Goal: Task Accomplishment & Management: Complete application form

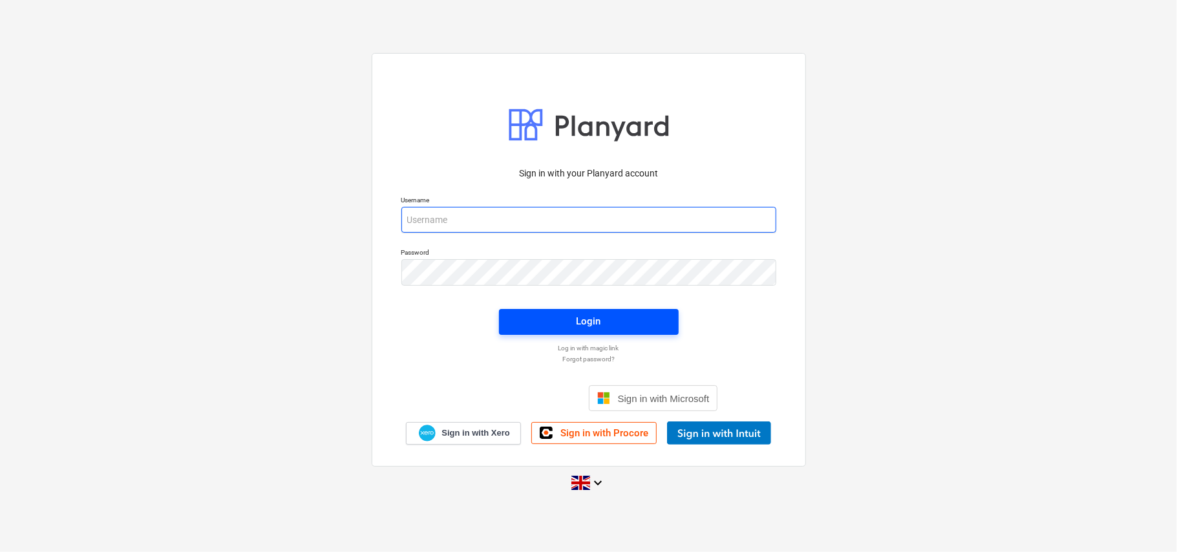
type input "[EMAIL_ADDRESS][DOMAIN_NAME]"
click at [578, 316] on div "Login" at bounding box center [588, 321] width 25 height 17
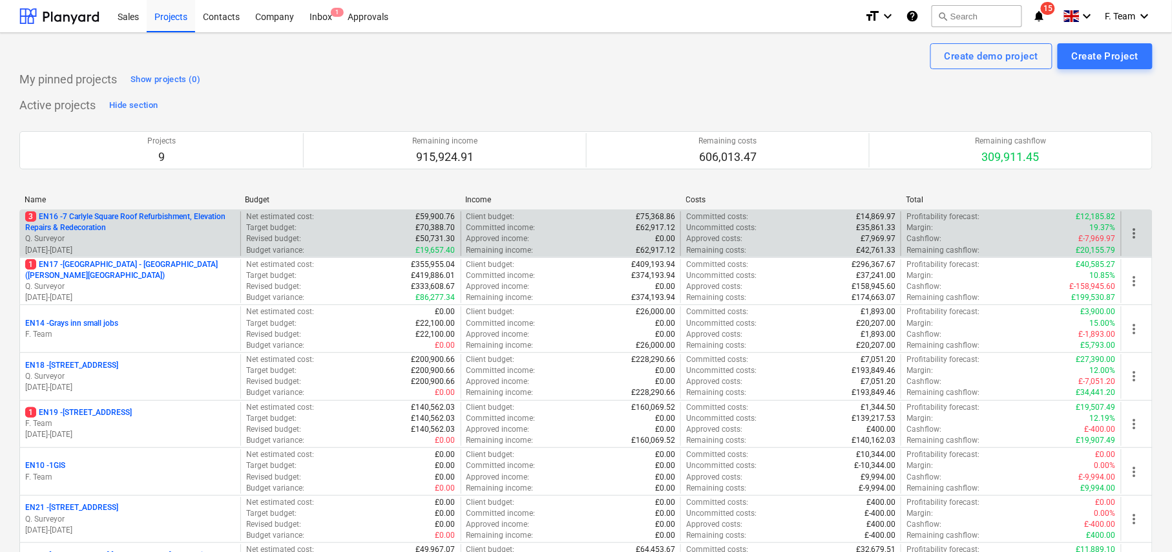
click at [178, 238] on p "Q. Surveyor" at bounding box center [130, 238] width 210 height 11
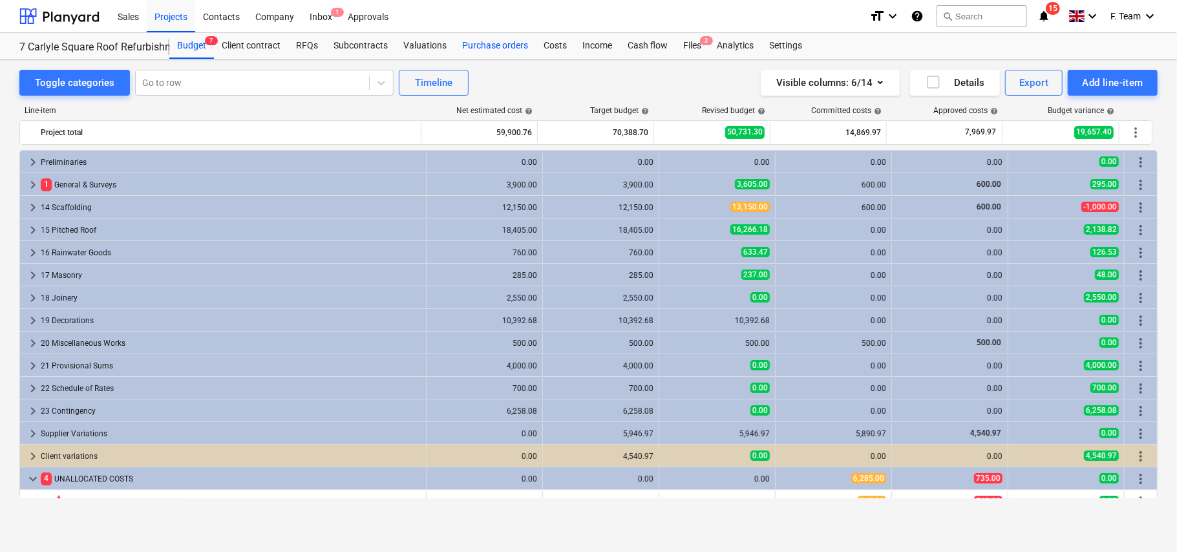
click at [500, 47] on div "Purchase orders" at bounding box center [494, 46] width 81 height 26
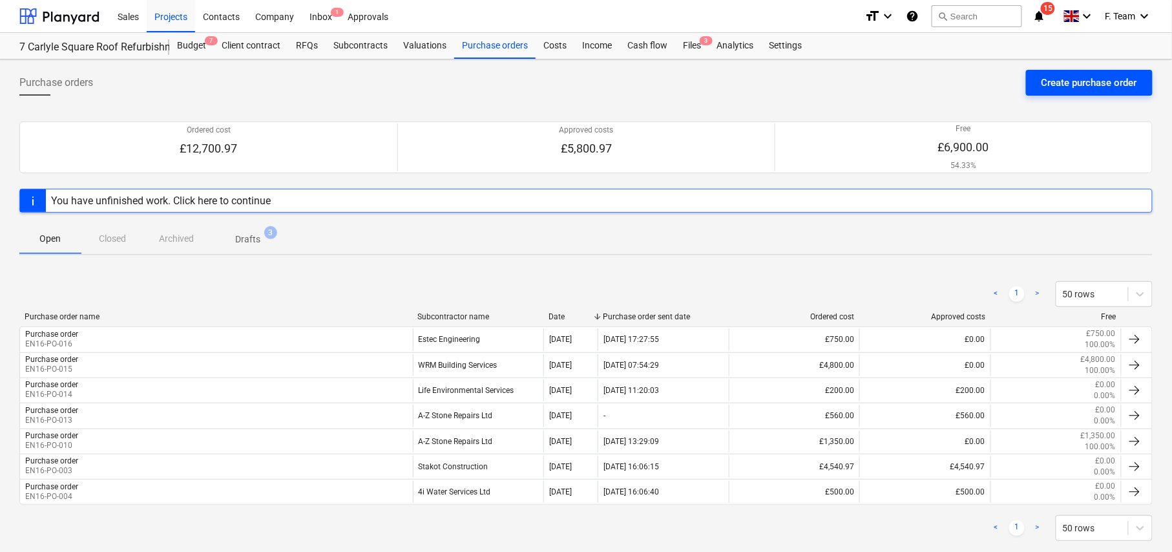
click at [1102, 80] on div "Create purchase order" at bounding box center [1090, 82] width 96 height 17
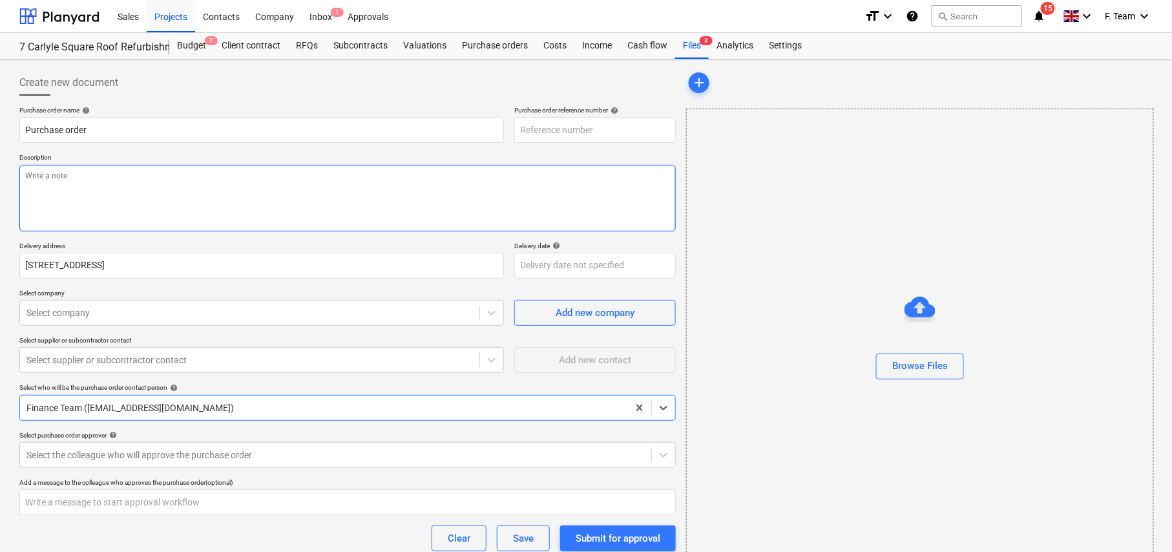
type textarea "x"
type input "EN16-PO-017"
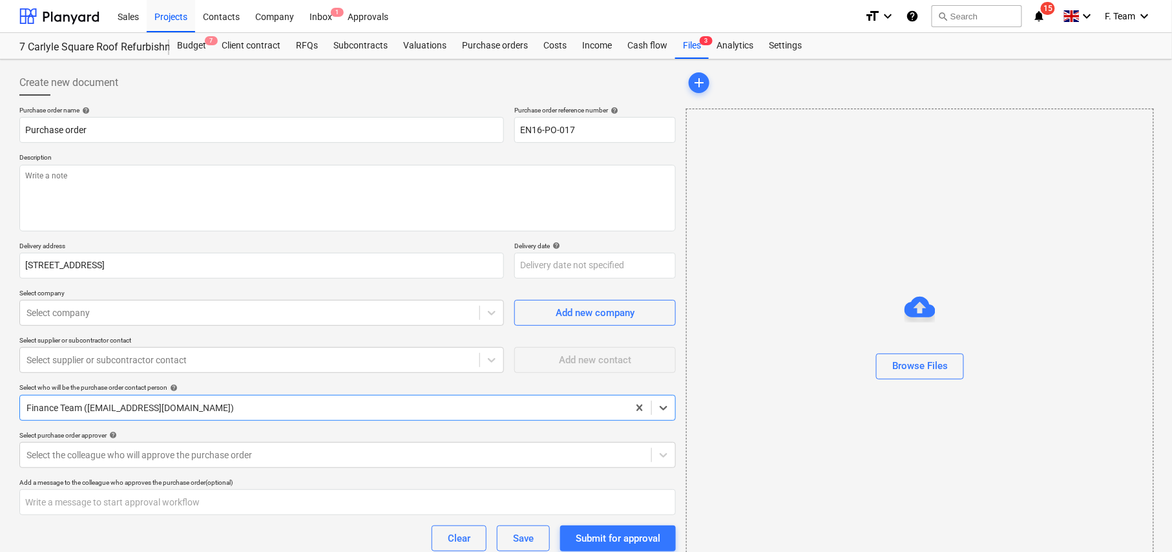
type textarea "x"
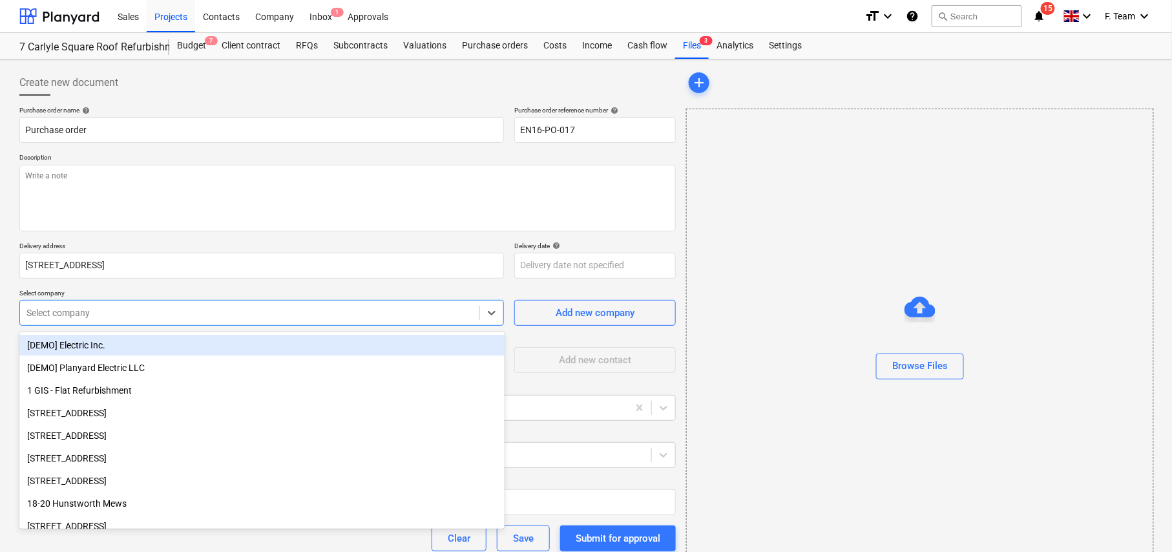
click at [68, 310] on div at bounding box center [249, 312] width 446 height 13
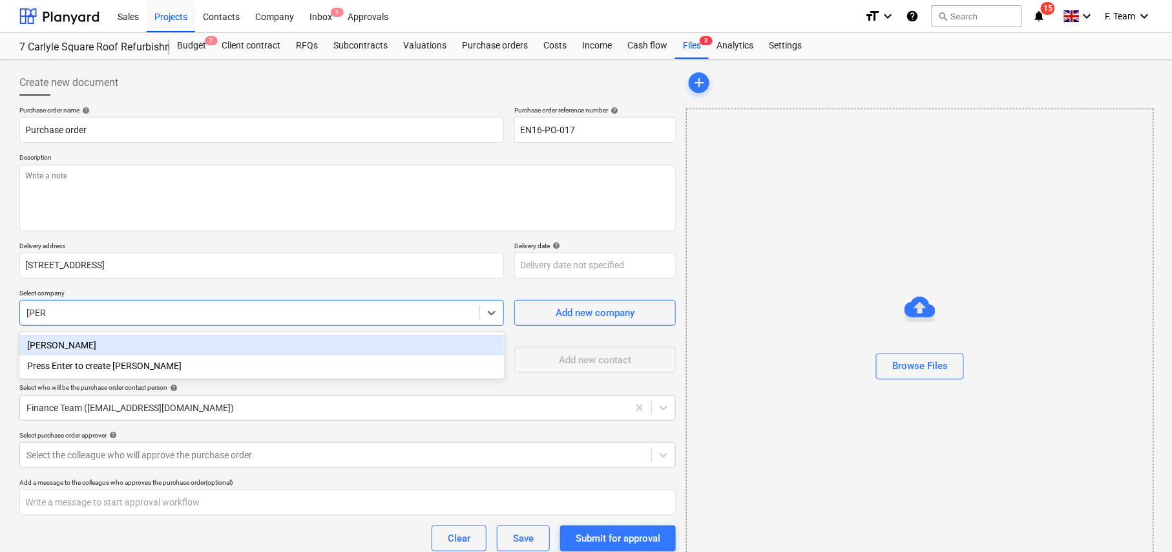
type input "[PERSON_NAME]"
click at [56, 346] on div "[PERSON_NAME]" at bounding box center [261, 345] width 485 height 21
type textarea "x"
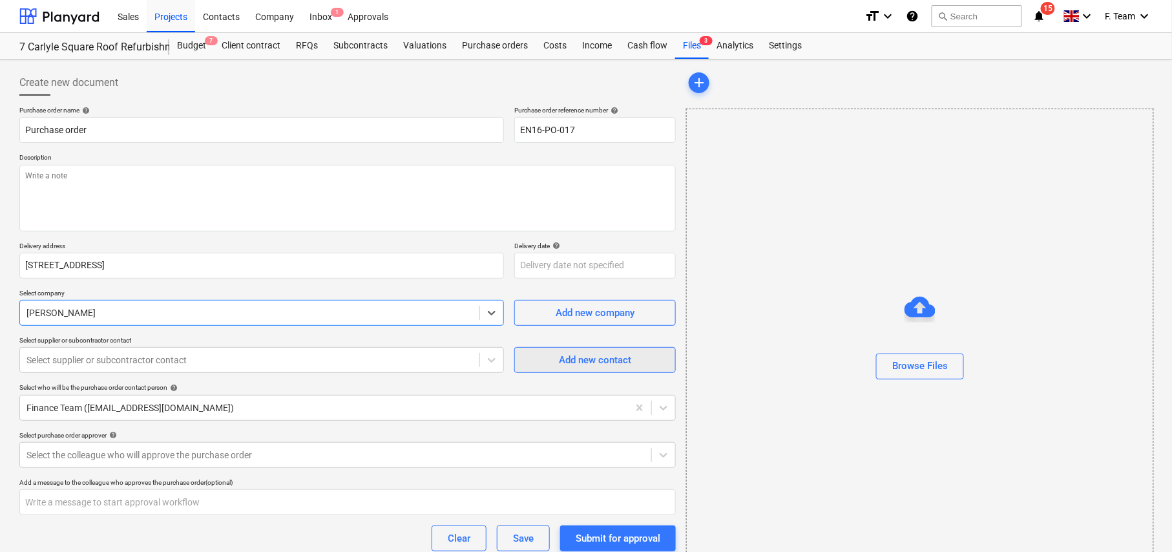
click at [566, 357] on div "Add new contact" at bounding box center [595, 359] width 72 height 17
type textarea "x"
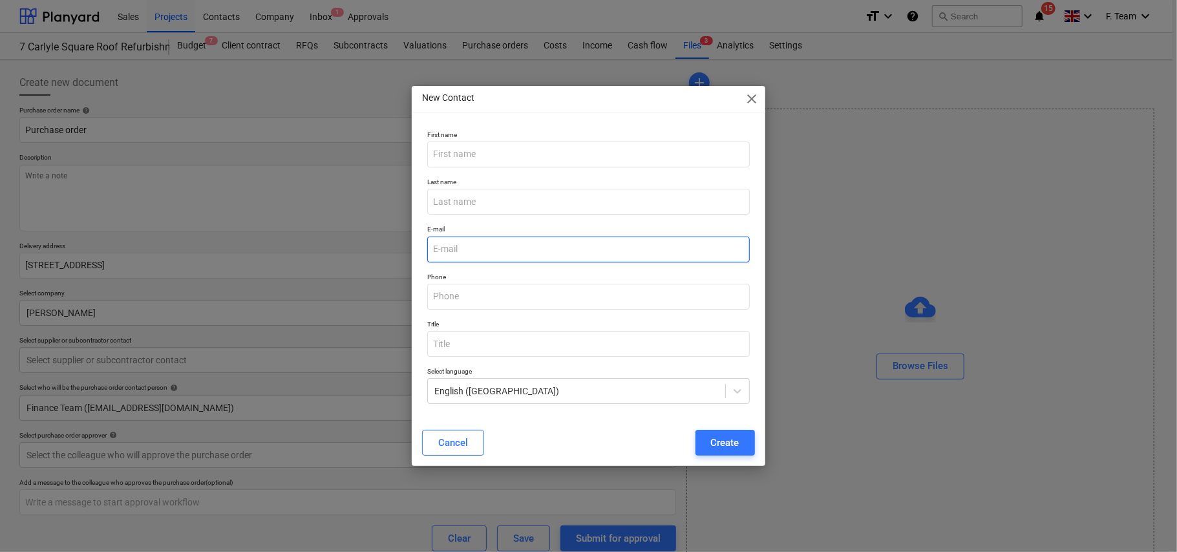
click at [489, 256] on input "email" at bounding box center [588, 249] width 322 height 26
click at [494, 249] on input "email" at bounding box center [588, 249] width 322 height 26
paste input "[EMAIL_ADDRESS][DOMAIN_NAME]"
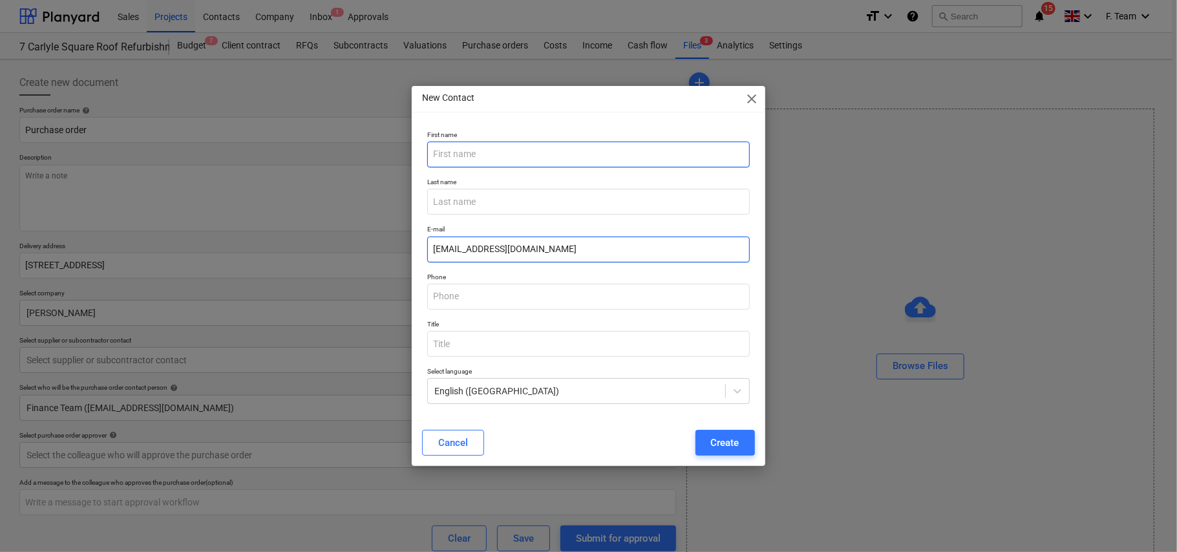
type input "[EMAIL_ADDRESS][DOMAIN_NAME]"
click at [481, 162] on input "text" at bounding box center [588, 154] width 322 height 26
type input "[PERSON_NAME]"
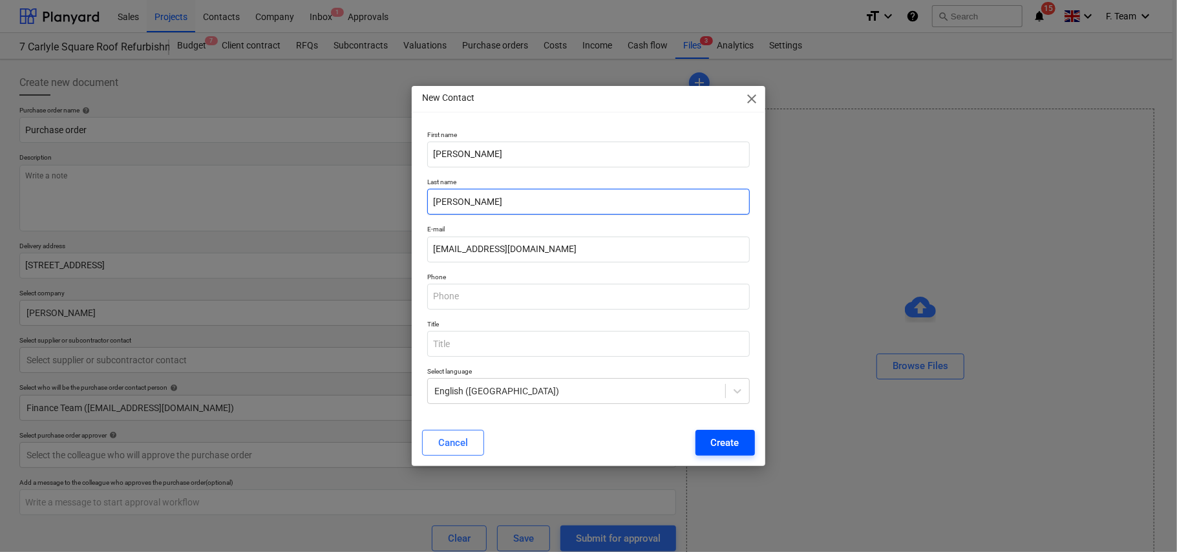
type input "[PERSON_NAME]"
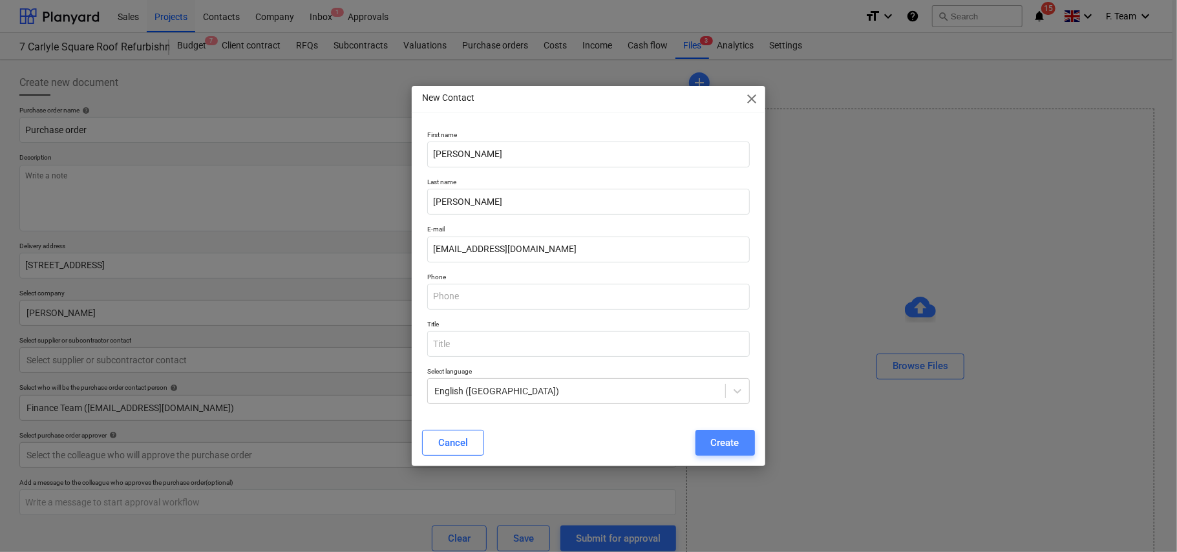
click at [726, 450] on div "Create" at bounding box center [725, 442] width 28 height 17
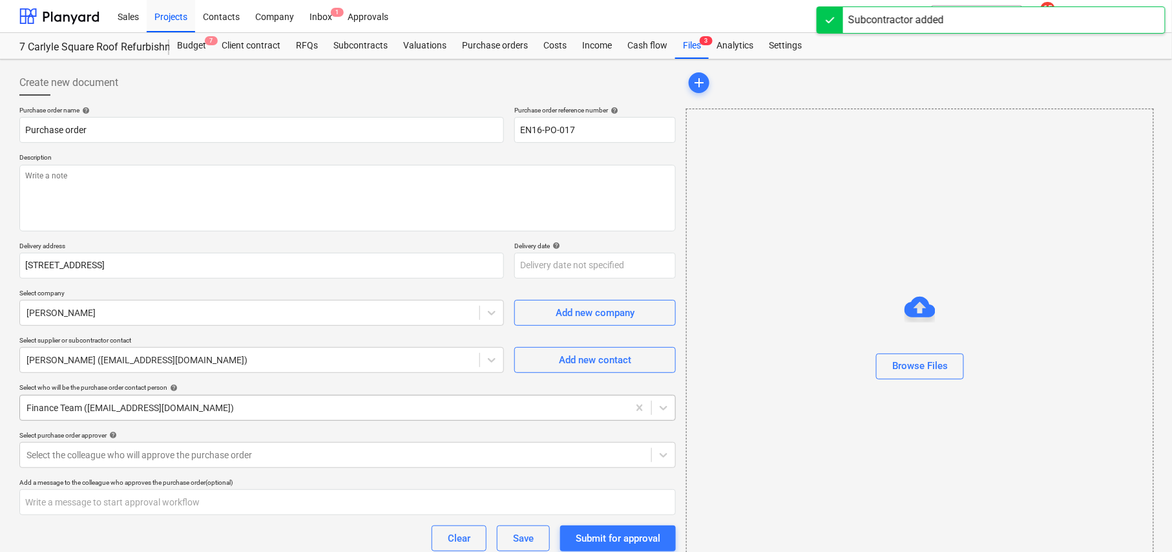
scroll to position [83, 0]
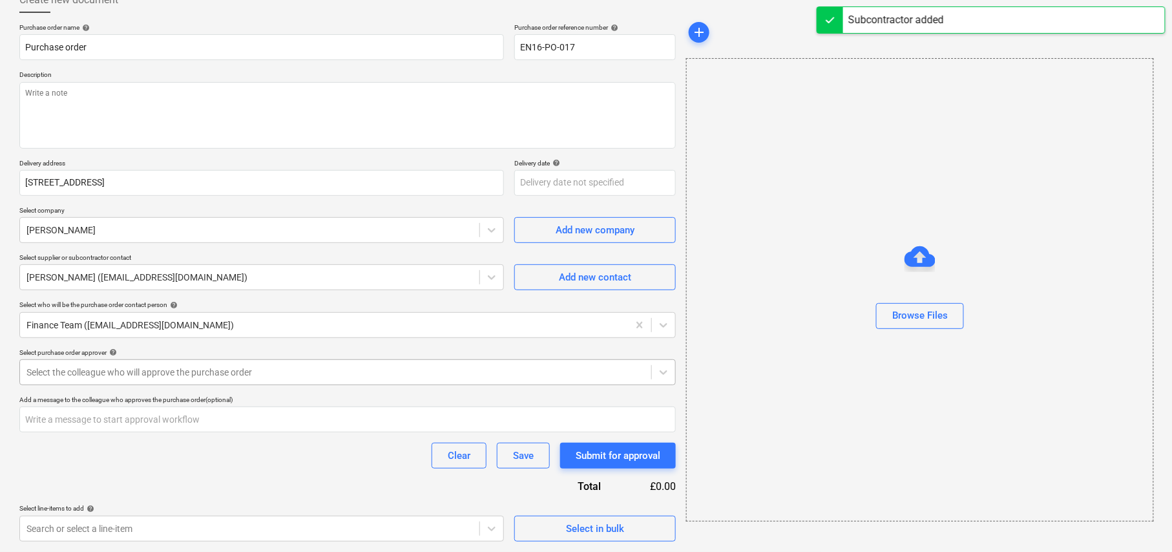
click at [78, 371] on div at bounding box center [335, 372] width 618 height 13
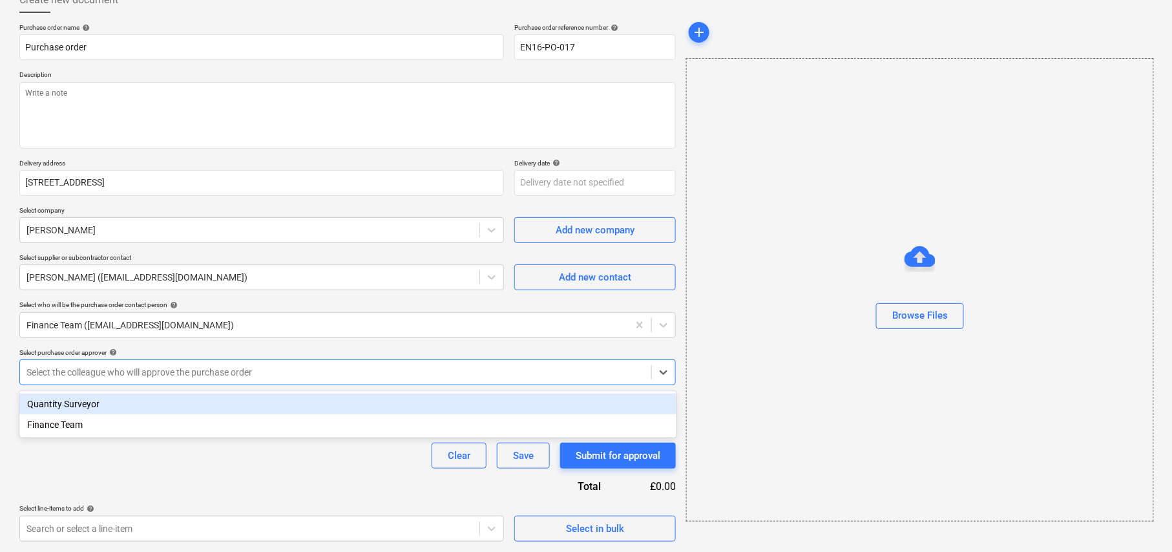
click at [70, 399] on div "Quantity Surveyor" at bounding box center [347, 403] width 657 height 21
click at [79, 469] on body "Sales Projects Contacts Company Inbox 1 Approvals format_size keyboard_arrow_do…" at bounding box center [586, 193] width 1172 height 552
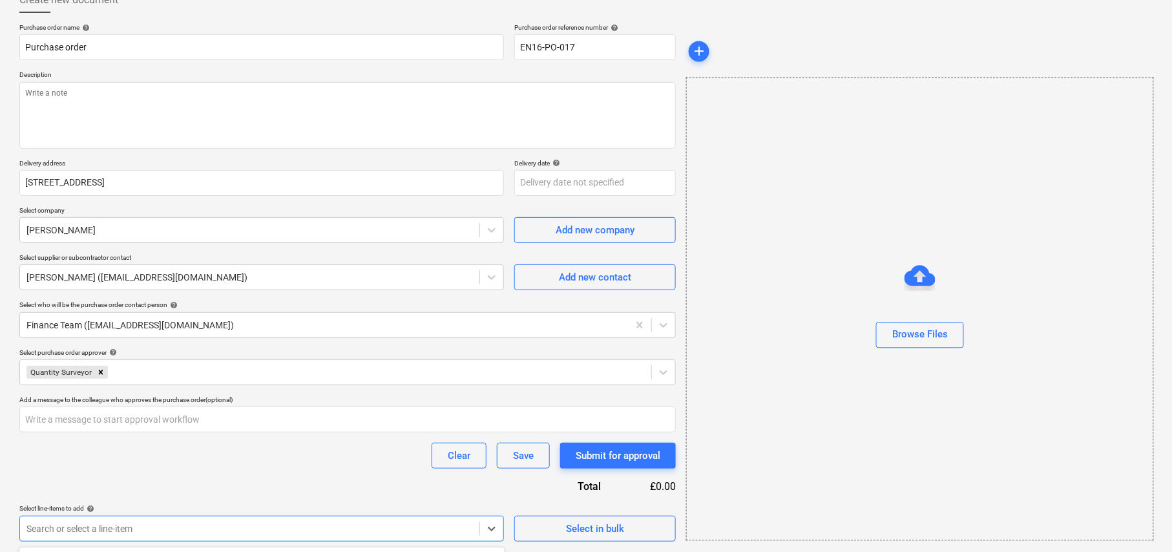
scroll to position [274, 0]
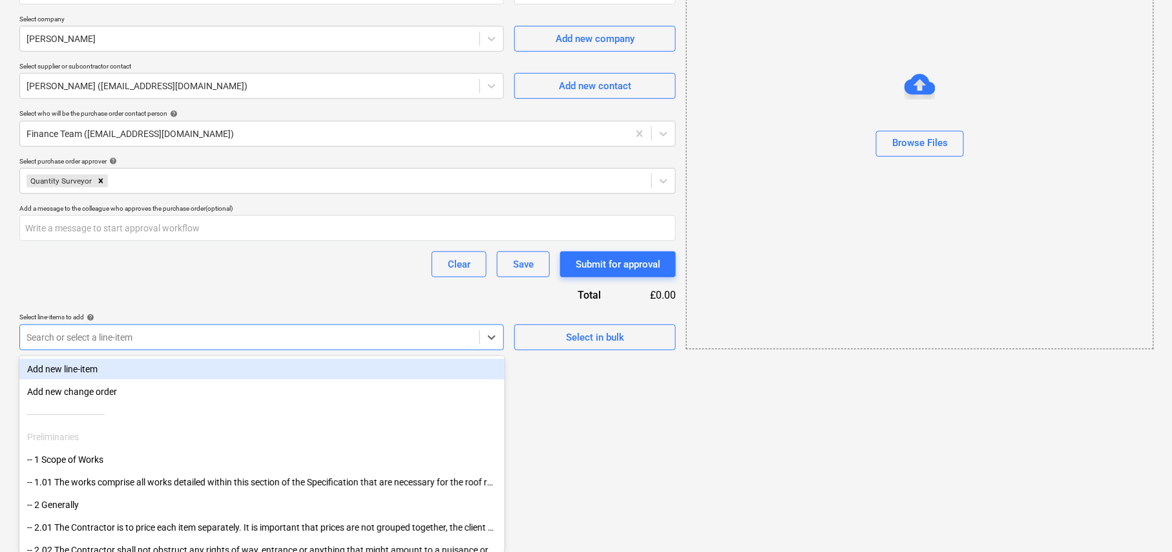
click at [138, 360] on div "Add new line-item" at bounding box center [261, 369] width 485 height 21
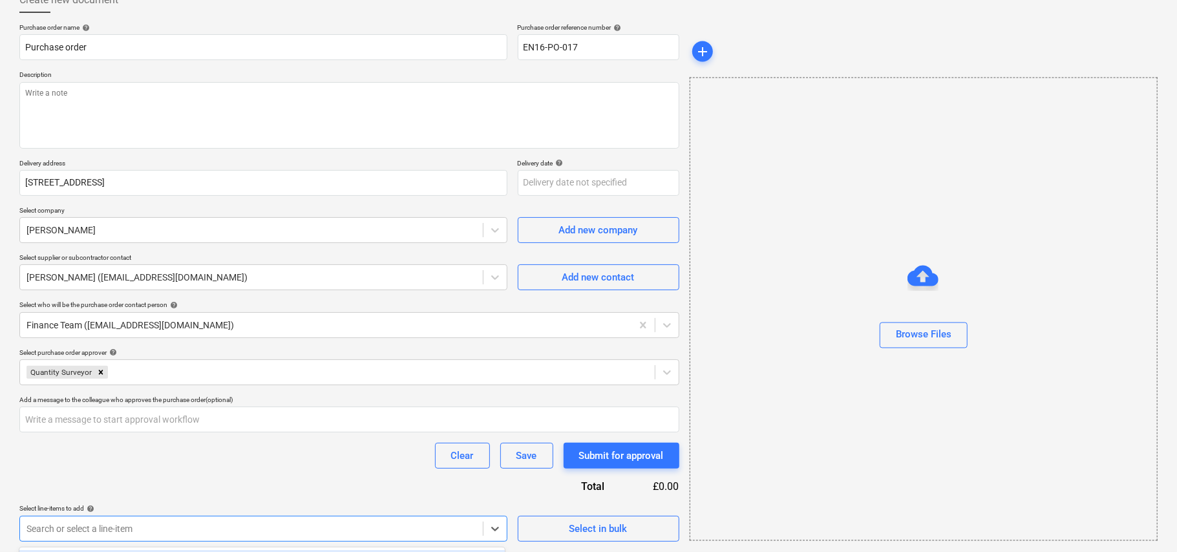
type textarea "x"
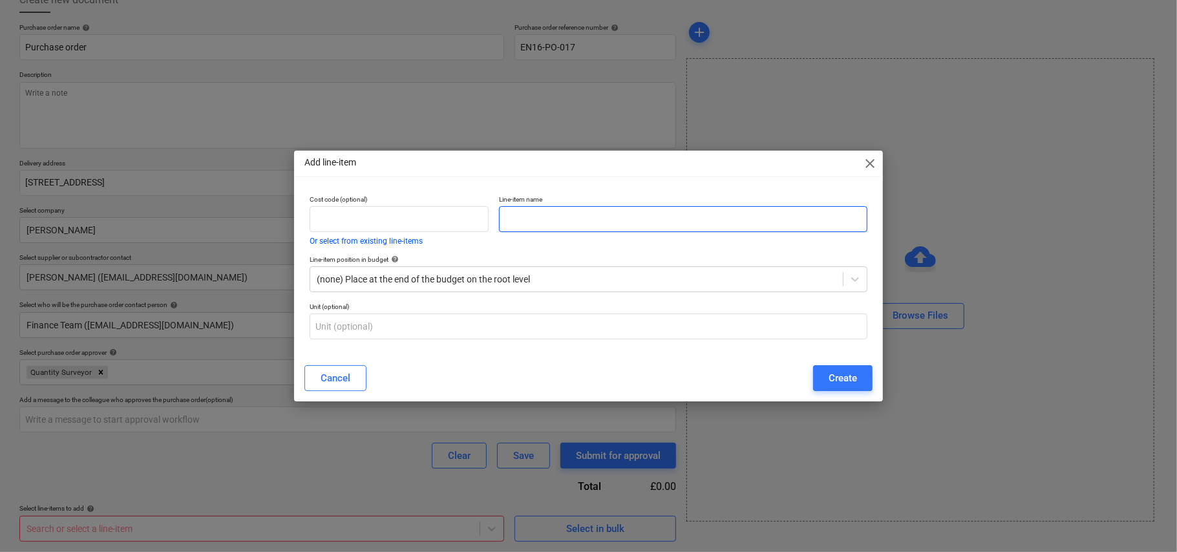
click at [541, 215] on input "text" at bounding box center [683, 219] width 368 height 26
type input "Labor and Material"
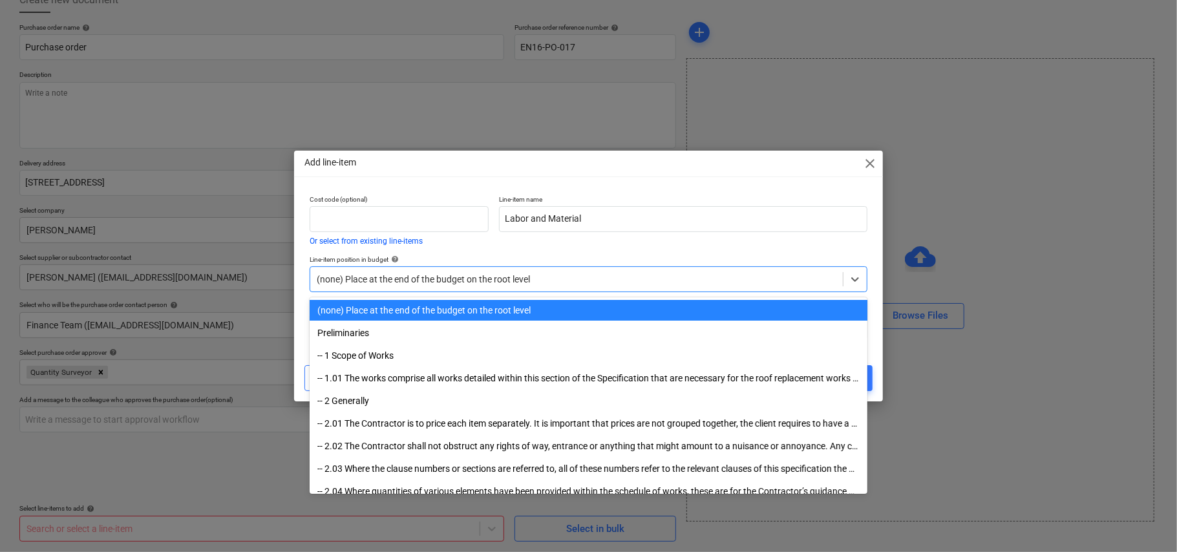
click at [563, 273] on div at bounding box center [576, 279] width 519 height 13
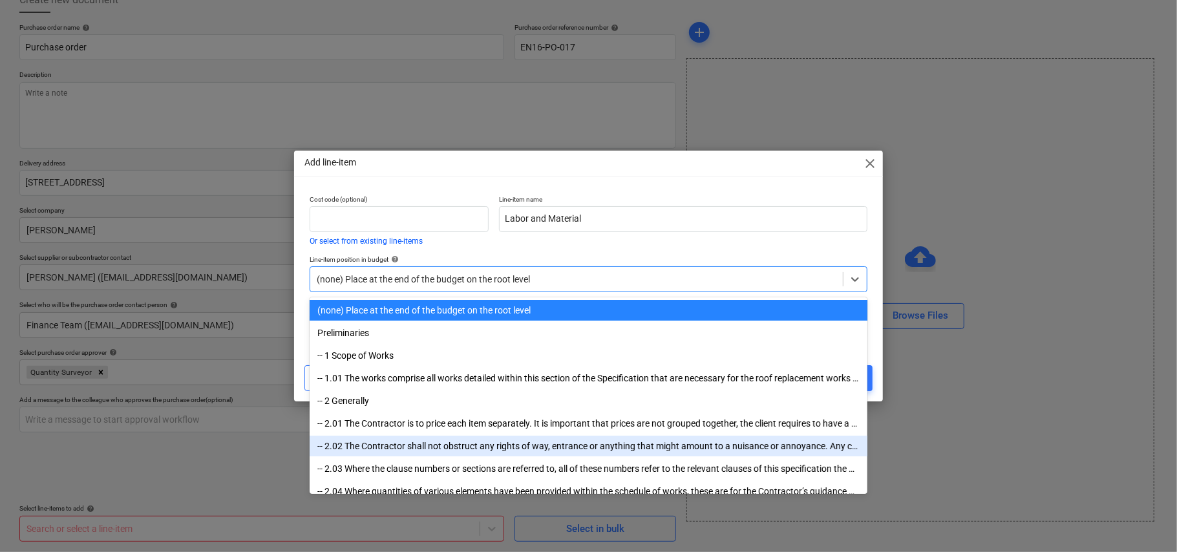
drag, startPoint x: 862, startPoint y: 309, endPoint x: 861, endPoint y: 450, distance: 140.9
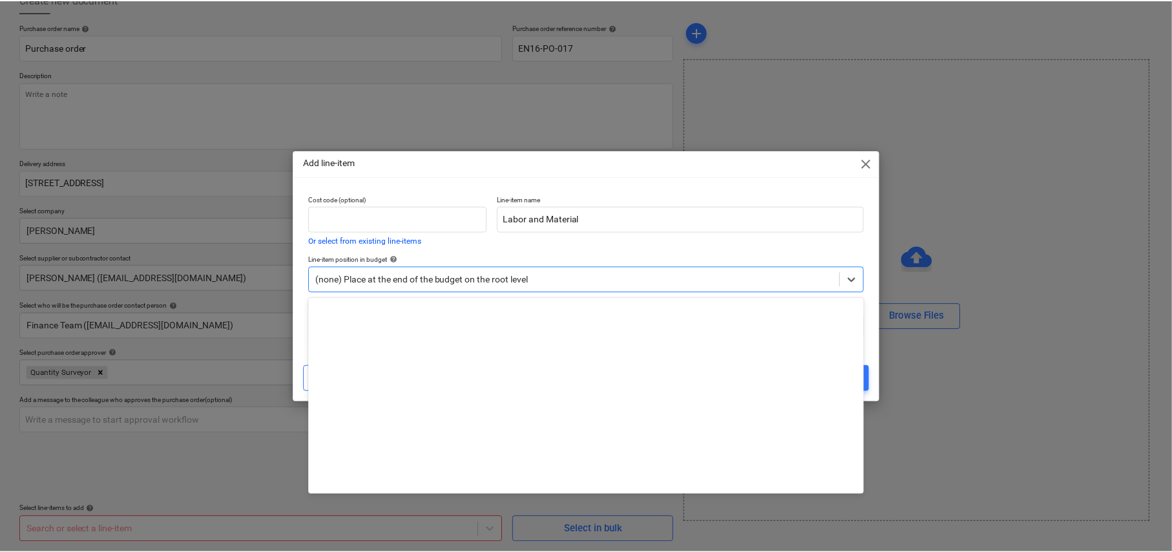
scroll to position [3402, 0]
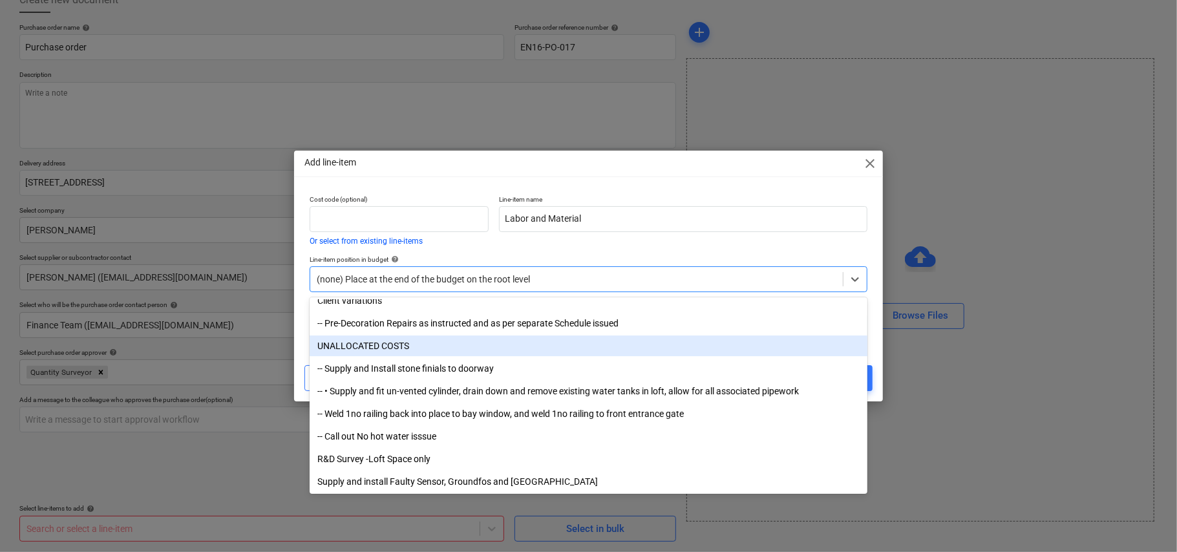
click at [382, 345] on div "UNALLOCATED COSTS" at bounding box center [588, 345] width 558 height 21
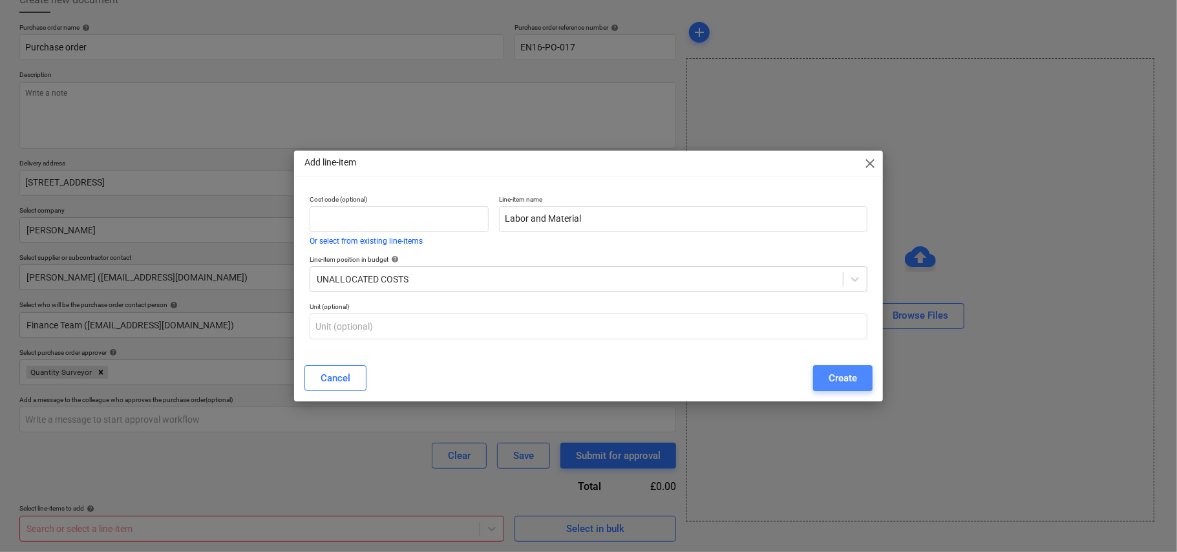
click at [838, 375] on div "Create" at bounding box center [842, 378] width 28 height 17
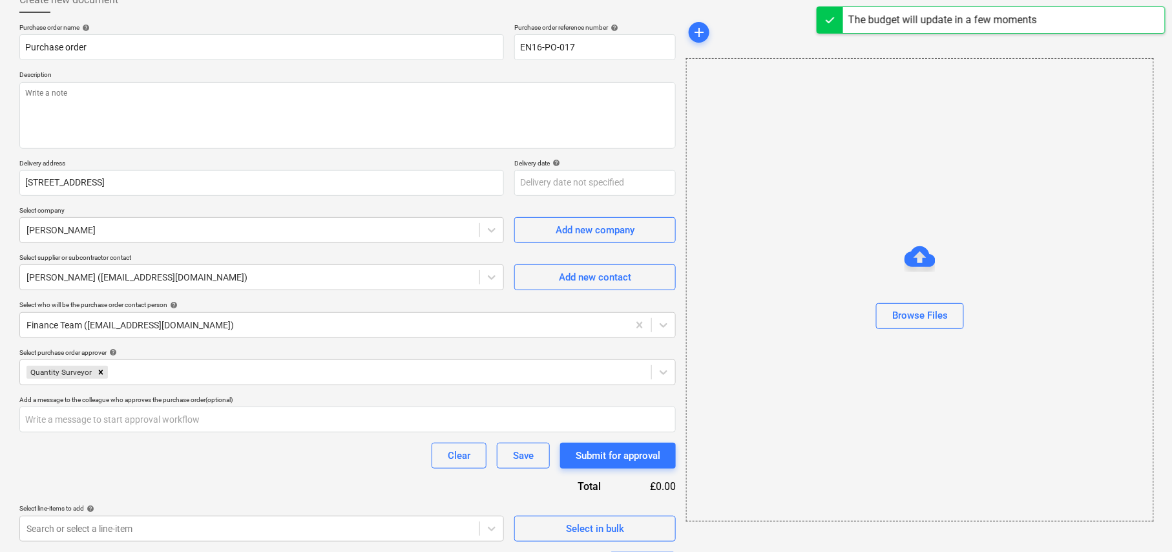
scroll to position [204, 0]
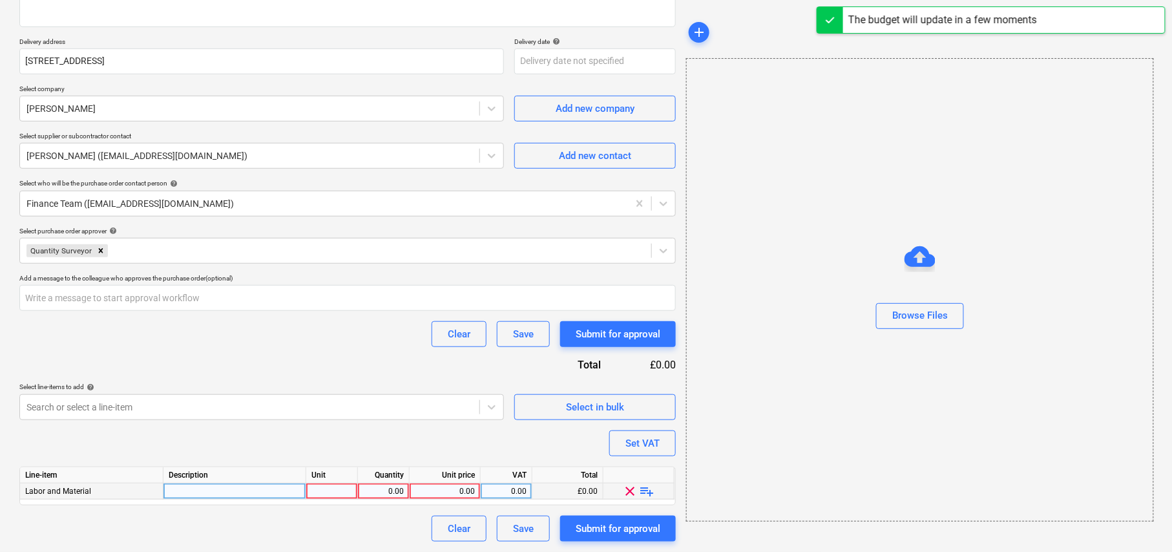
type textarea "x"
click at [279, 485] on div at bounding box center [234, 491] width 143 height 16
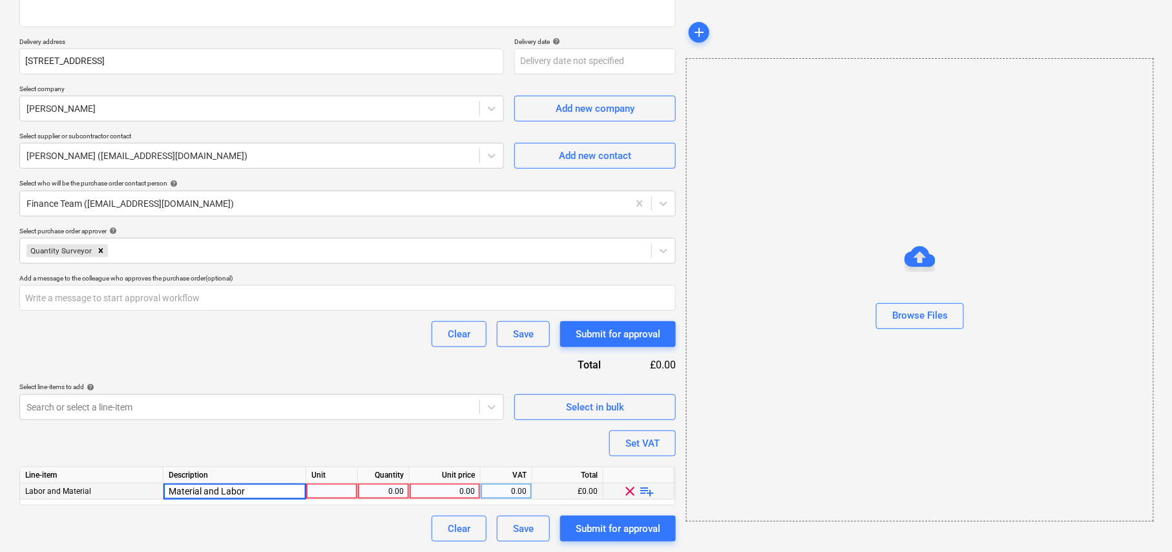
type input "Material and Labor"
type textarea "x"
click at [238, 489] on div "Material and Labor" at bounding box center [234, 491] width 143 height 16
type input "Laboring + material"
type textarea "x"
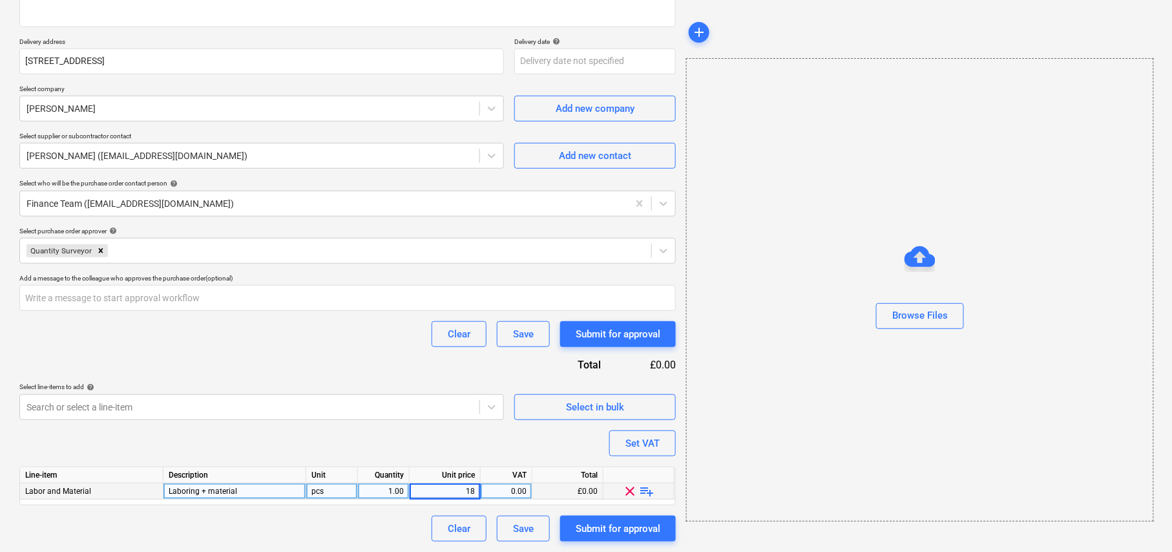
type input "180"
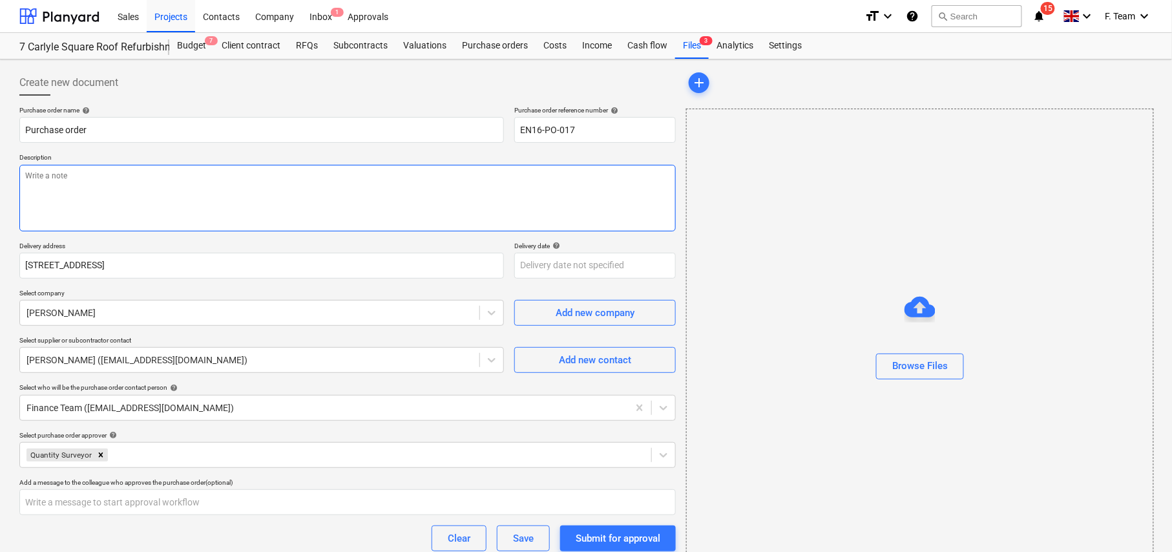
click at [96, 176] on textarea at bounding box center [347, 198] width 656 height 67
type textarea "x"
type textarea "L"
type textarea "x"
type textarea "Lab"
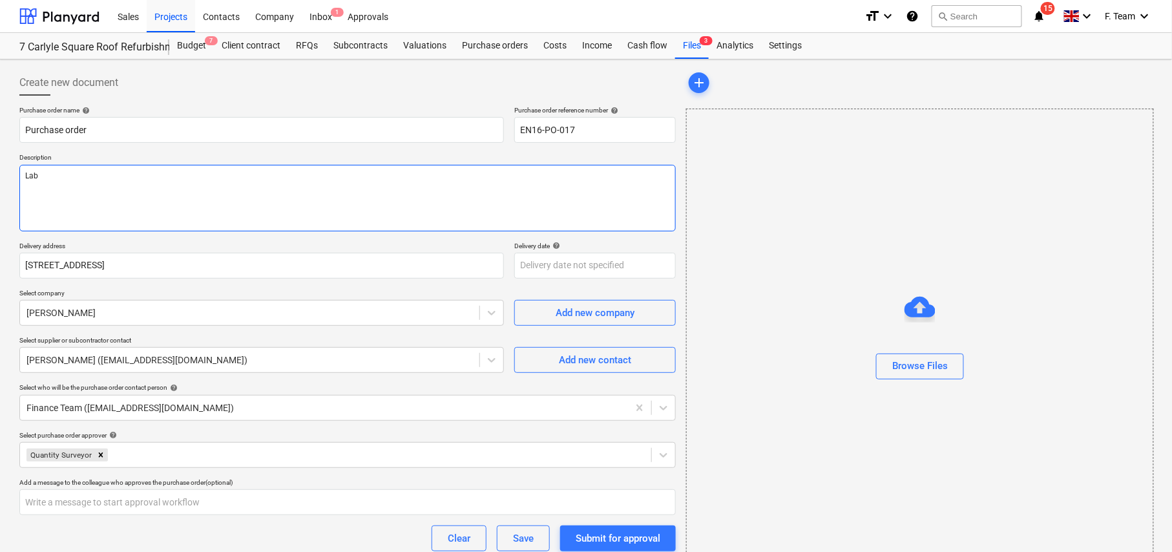
type textarea "x"
type textarea "Labo"
type textarea "x"
type textarea "Labor"
type textarea "x"
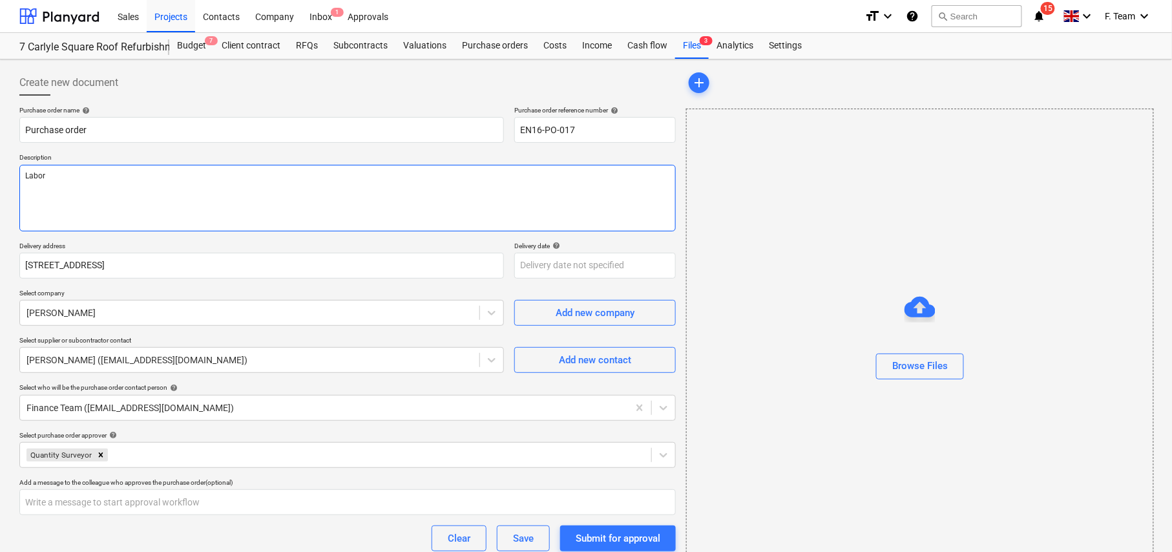
type textarea "Labori"
type textarea "x"
type textarea "Laboring"
type textarea "x"
type textarea "Laboring"
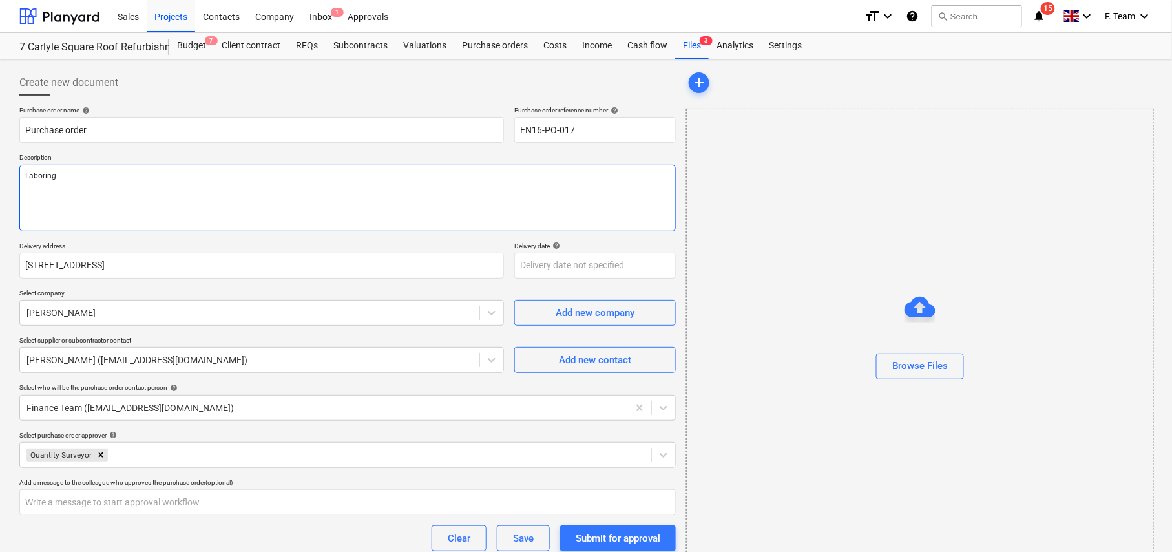
type textarea "x"
type textarea "Laboring a"
type textarea "x"
type textarea "Laboring"
type textarea "x"
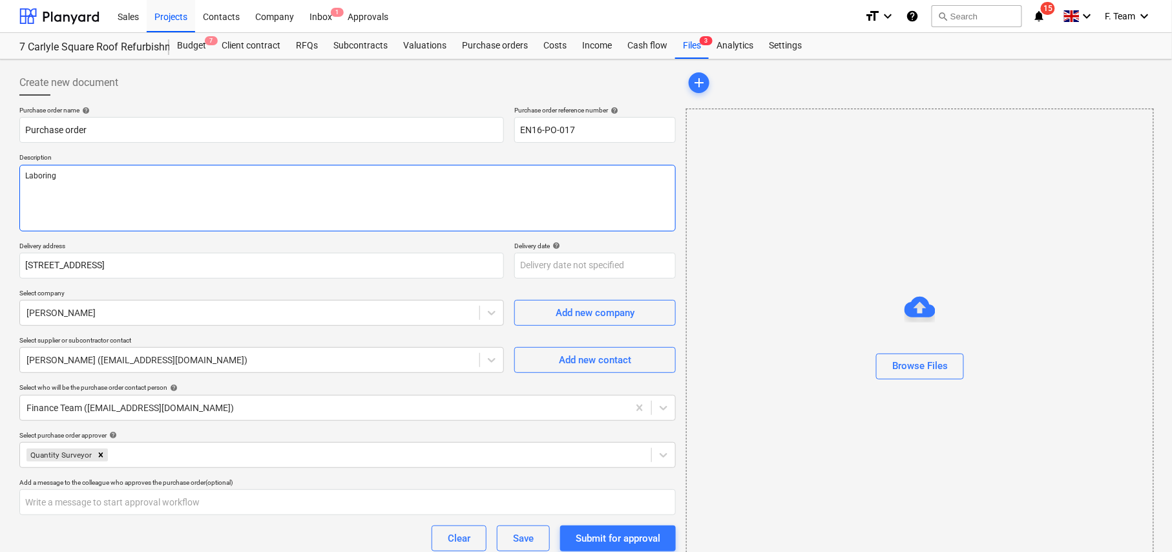
type textarea "Laboring +"
type textarea "x"
type textarea "Laboring +"
type textarea "x"
type textarea "Laboring + m"
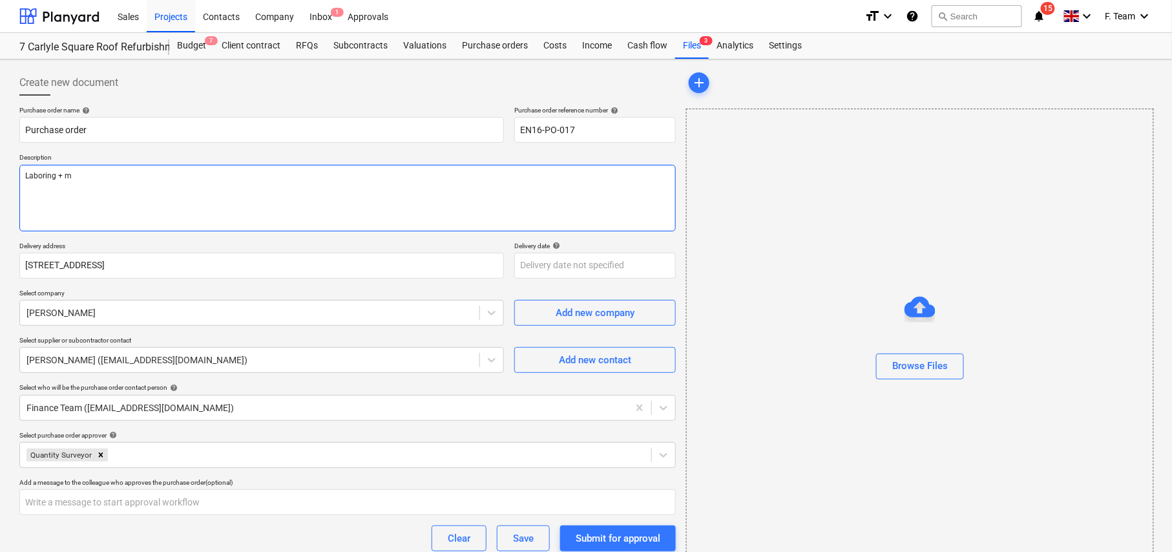
type textarea "x"
type textarea "Laboring + ma"
type textarea "x"
type textarea "Laboring + mae"
type textarea "x"
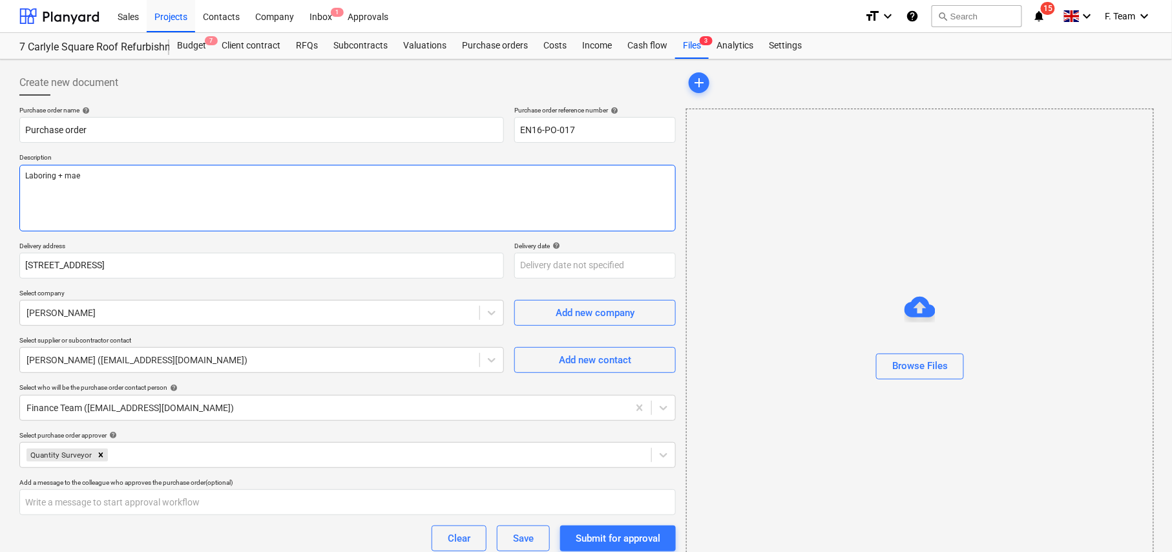
type textarea "Laboring + ma"
type textarea "x"
type textarea "Laboring + mat"
type textarea "x"
type textarea "Laboring + mate"
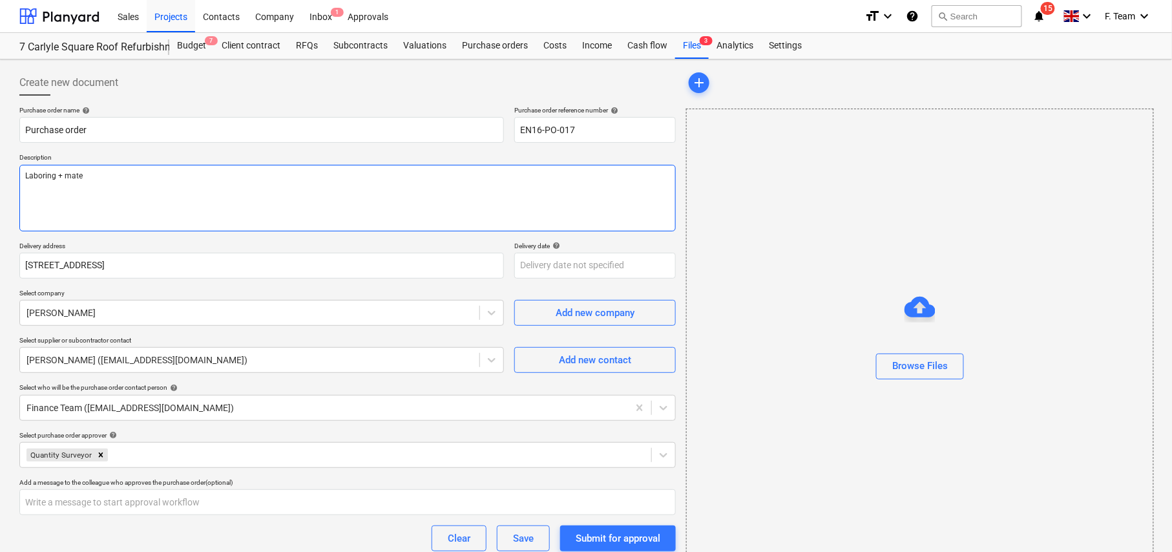
type textarea "x"
type textarea "Laboring + mater"
type textarea "x"
type textarea "Laboring + mate"
type textarea "x"
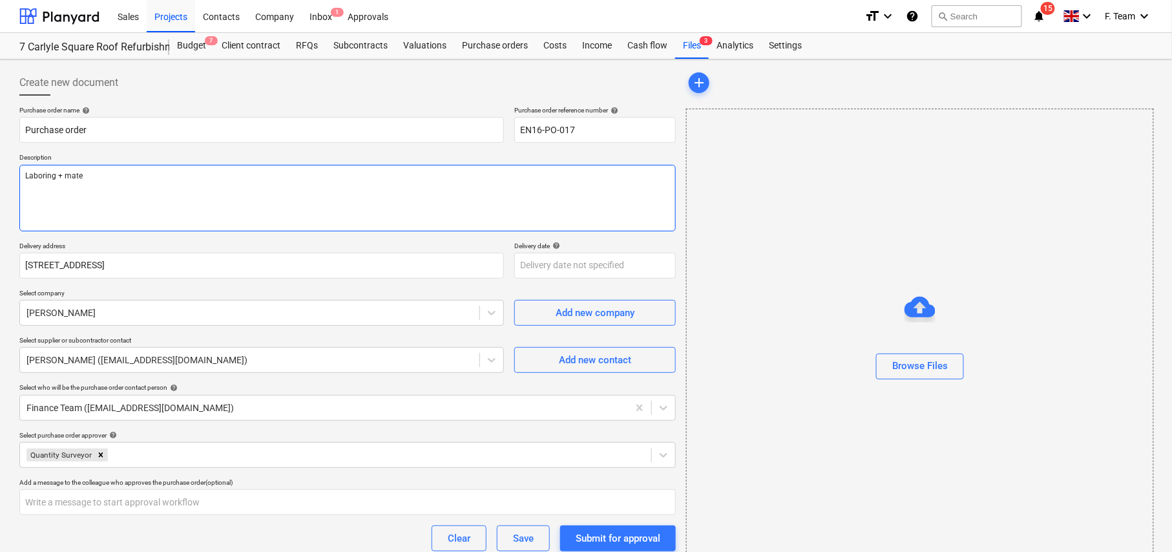
type textarea "Laboring + mat"
type textarea "x"
type textarea "Laboring + ma"
type textarea "x"
type textarea "Laboring + m"
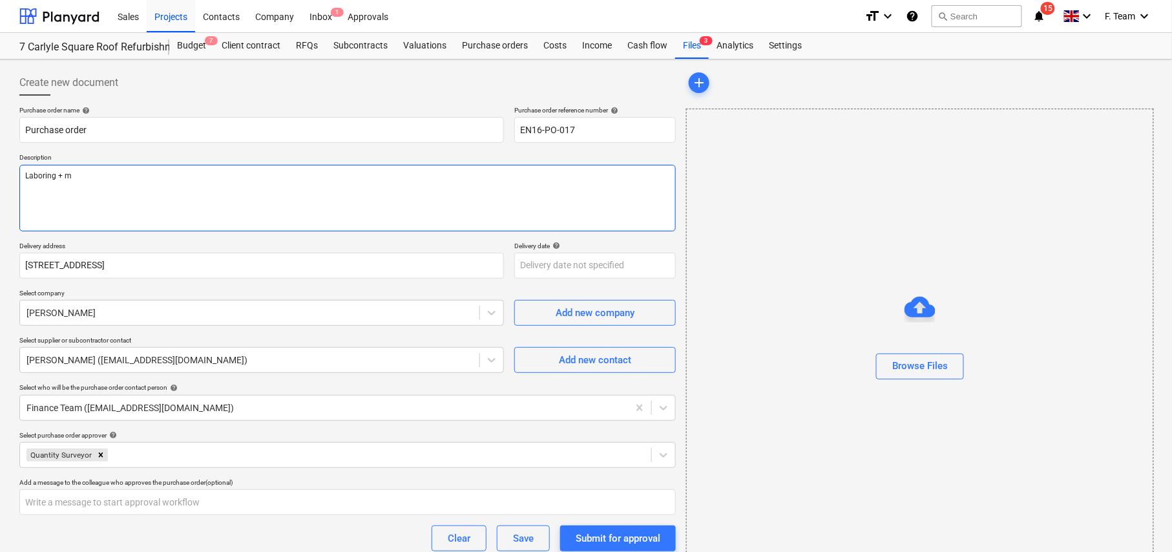
type textarea "x"
type textarea "Laboring + M"
type textarea "x"
type textarea "Laboring + Ma"
type textarea "x"
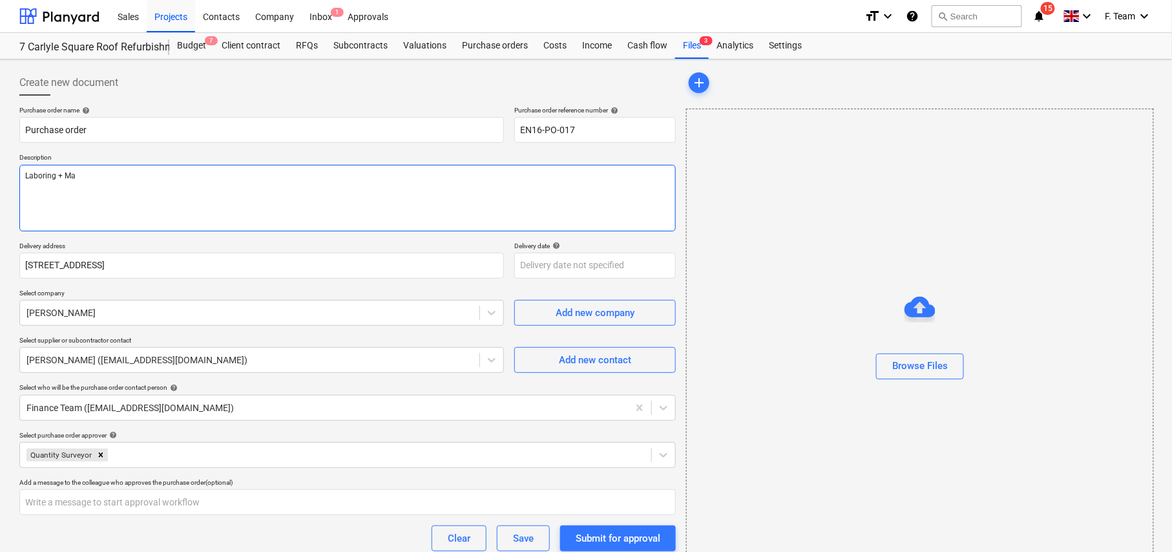
type textarea "Laboring + Mat"
type textarea "x"
type textarea "Laboring + Mater"
type textarea "x"
type textarea "Laboring + Materi"
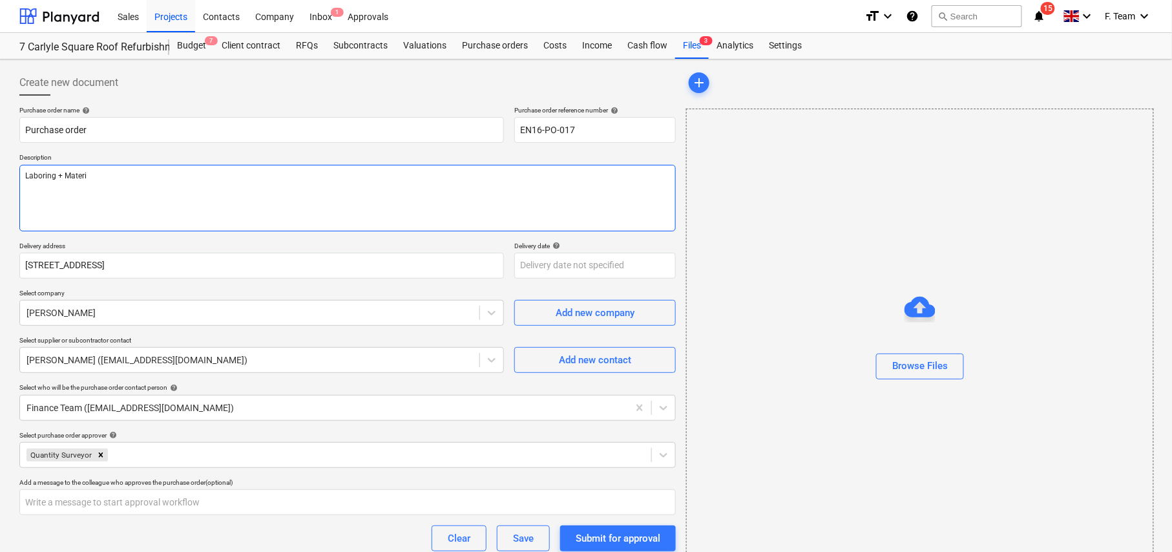
type textarea "x"
type textarea "Laboring + Materia"
type textarea "x"
type textarea "Laboring + Material"
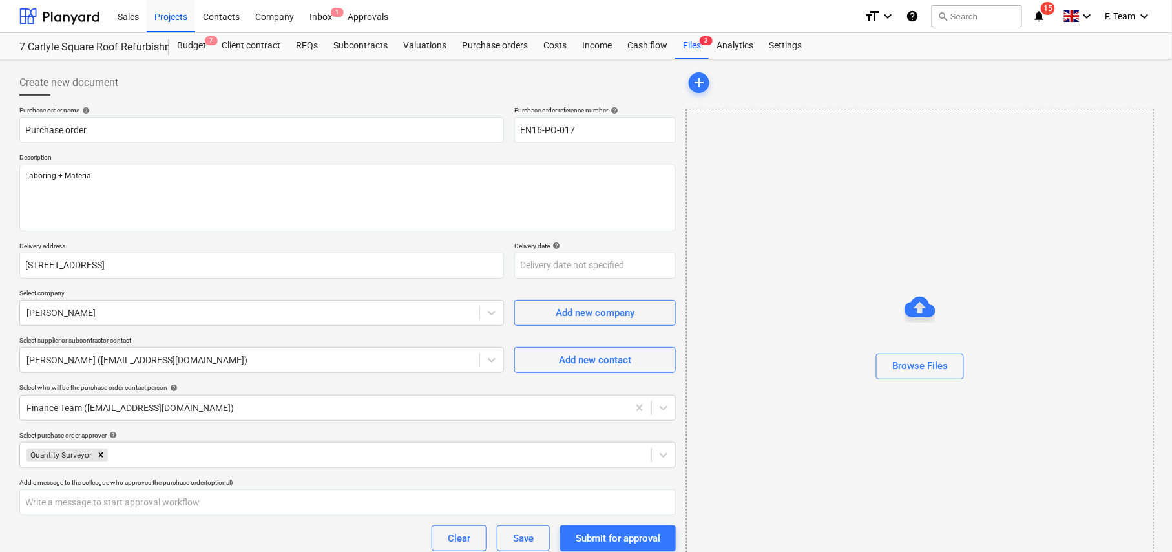
click at [578, 160] on p "Description" at bounding box center [347, 158] width 656 height 11
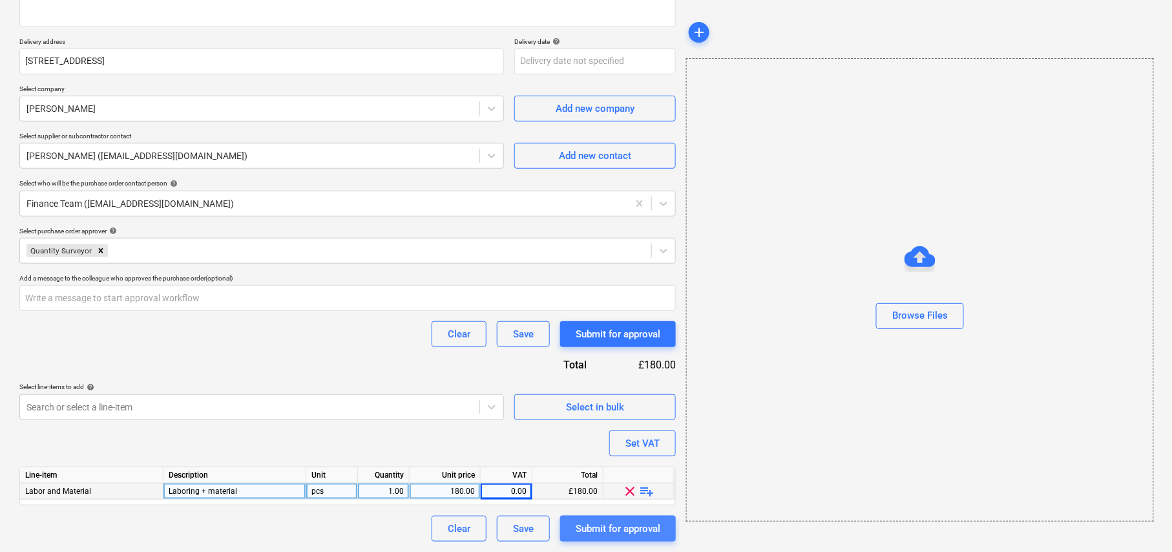
click at [619, 522] on div "Submit for approval" at bounding box center [618, 528] width 85 height 17
type textarea "x"
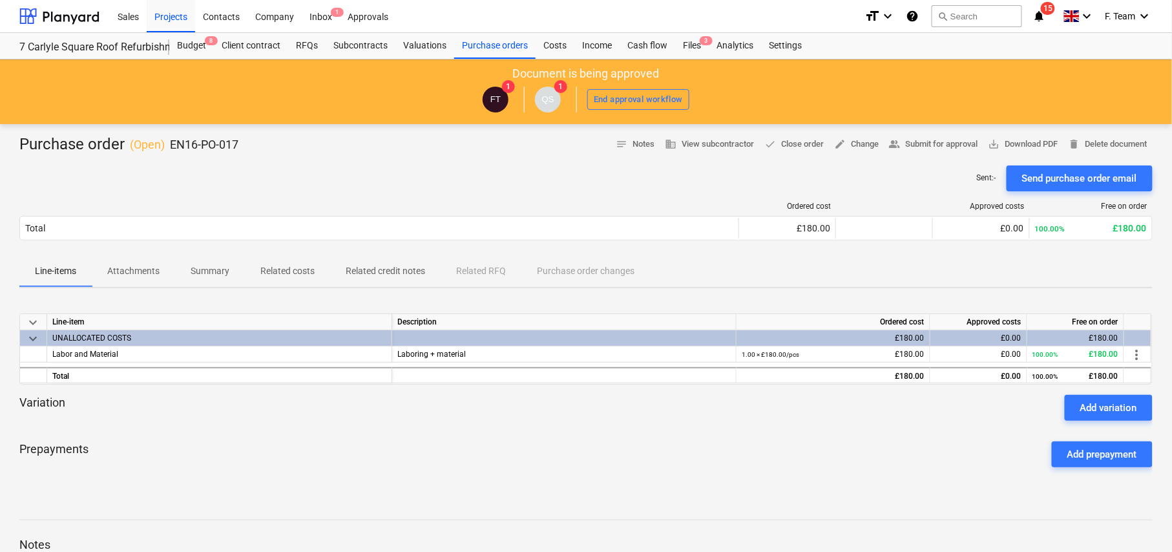
click at [1035, 18] on icon "notifications" at bounding box center [1038, 16] width 13 height 16
